Goal: Task Accomplishment & Management: Complete application form

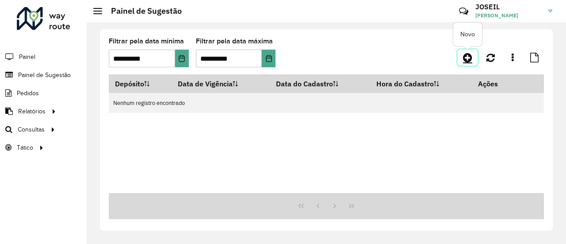
click at [470, 59] on icon at bounding box center [467, 57] width 9 height 11
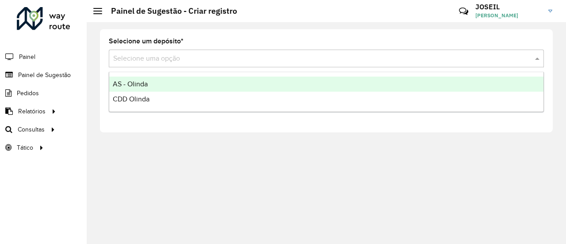
click at [153, 57] on input "text" at bounding box center [317, 58] width 408 height 11
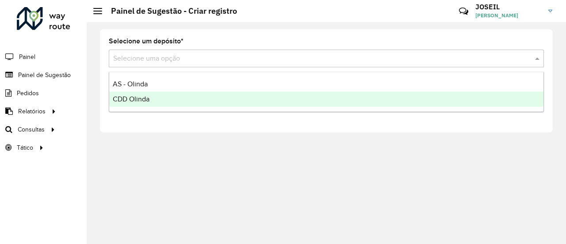
click at [140, 94] on div "CDD Olinda" at bounding box center [326, 99] width 434 height 15
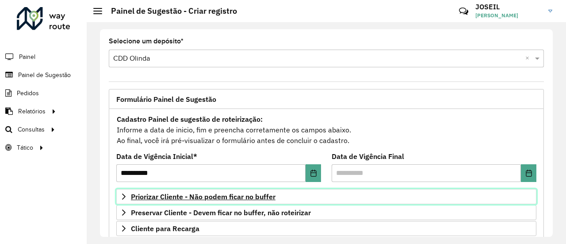
click at [175, 194] on span "Priorizar Cliente - Não podem ficar no buffer" at bounding box center [203, 196] width 145 height 7
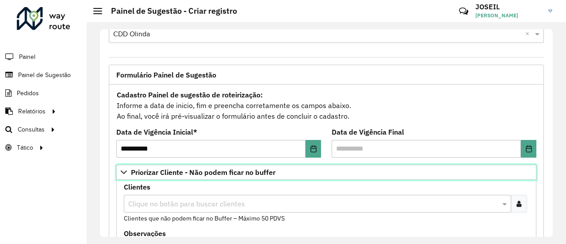
scroll to position [44, 0]
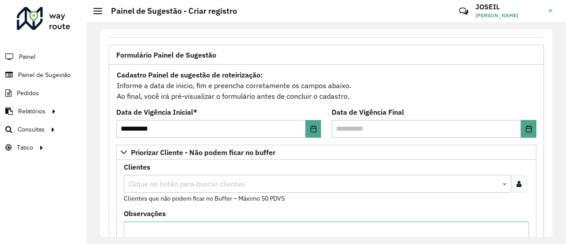
click at [155, 179] on input "text" at bounding box center [313, 184] width 374 height 11
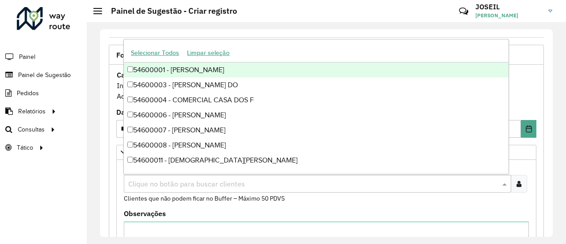
type input "*"
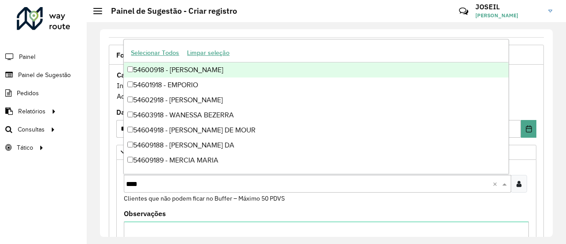
type input "*****"
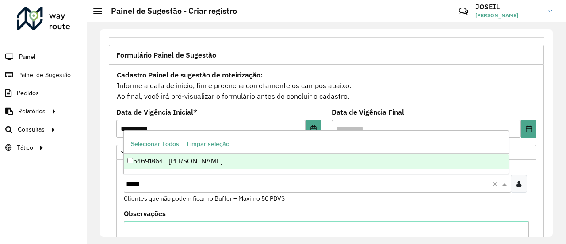
drag, startPoint x: 182, startPoint y: 160, endPoint x: 358, endPoint y: 41, distance: 212.5
click at [182, 159] on div "54691864 - [PERSON_NAME]" at bounding box center [316, 160] width 384 height 15
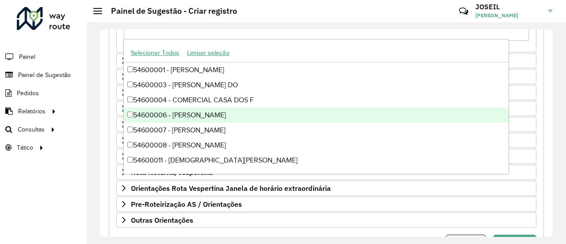
scroll to position [340, 0]
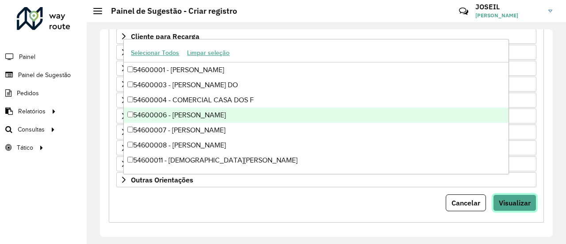
click at [518, 203] on button "Visualizar" at bounding box center [514, 202] width 43 height 17
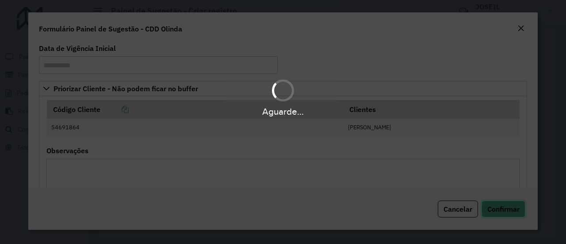
click at [496, 206] on span "Confirmar" at bounding box center [503, 208] width 32 height 9
